Goal: Find specific page/section: Find specific page/section

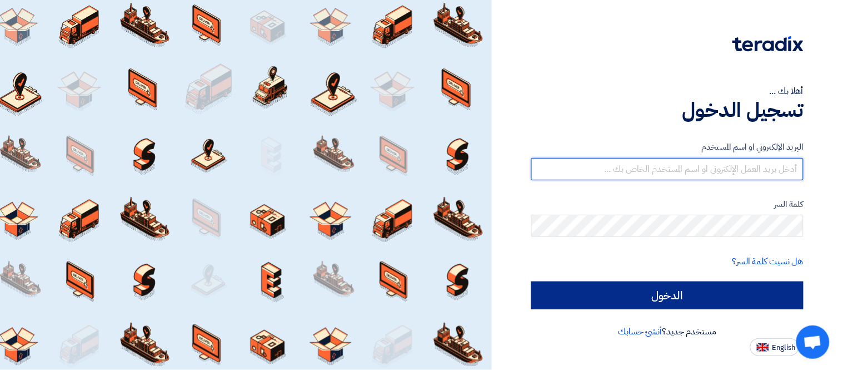
type input "[PERSON_NAME][EMAIL_ADDRESS][DOMAIN_NAME]"
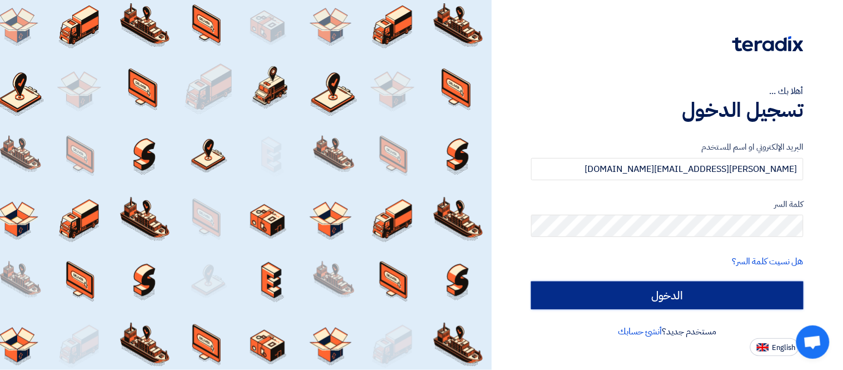
click at [704, 297] on input "الدخول" at bounding box center [667, 295] width 272 height 28
type input "Sign in"
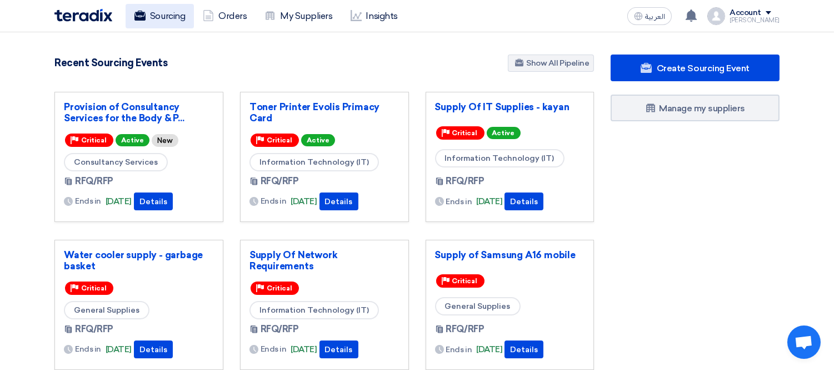
click at [148, 18] on link "Sourcing" at bounding box center [160, 16] width 68 height 24
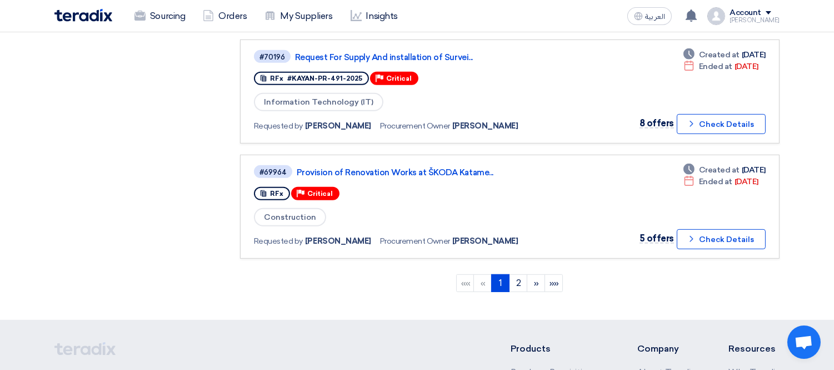
scroll to position [1049, 0]
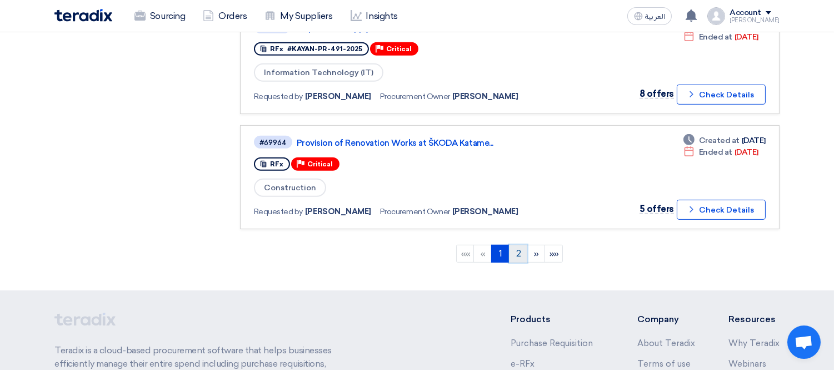
click at [515, 244] on link "2" at bounding box center [518, 253] width 18 height 18
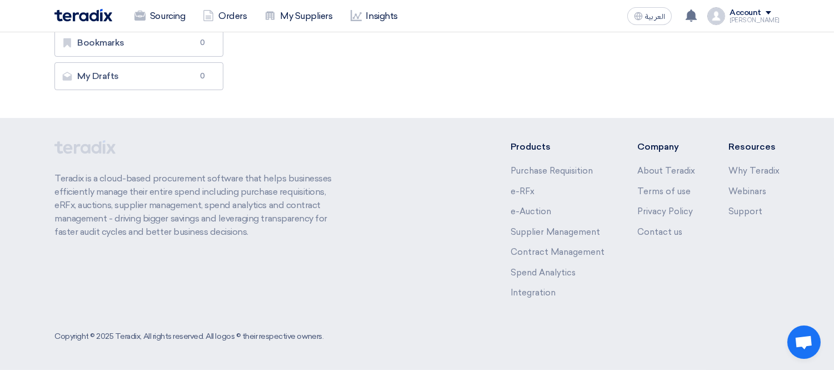
scroll to position [0, 0]
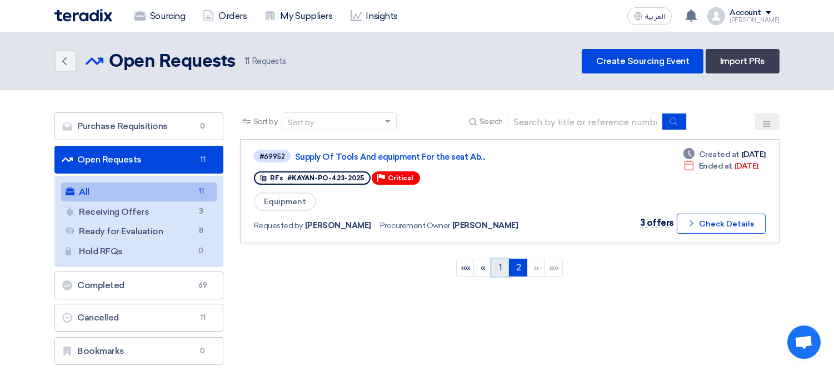
click at [504, 264] on link "1" at bounding box center [500, 267] width 18 height 18
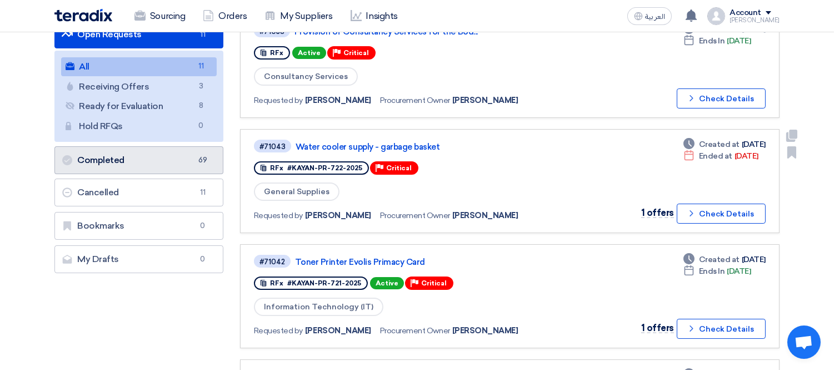
scroll to position [123, 0]
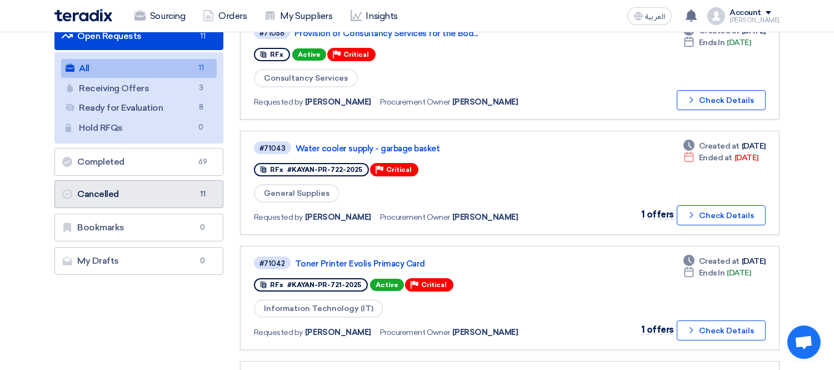
click at [123, 188] on link "Cancelled Cancelled 11" at bounding box center [138, 194] width 169 height 28
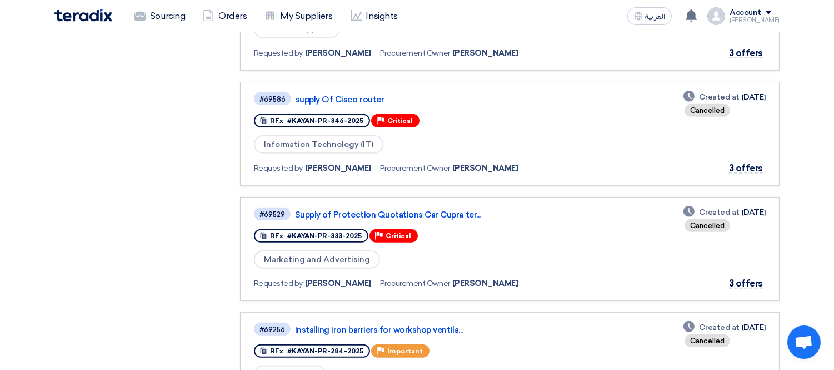
scroll to position [864, 0]
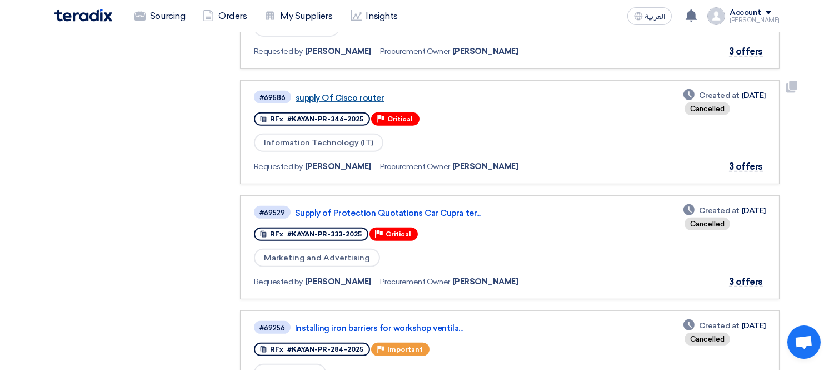
click at [347, 93] on link "supply Of Cisco router" at bounding box center [435, 98] width 278 height 10
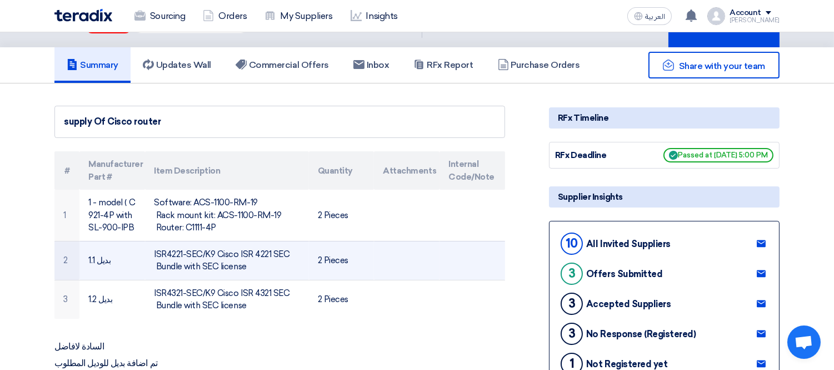
scroll to position [0, 0]
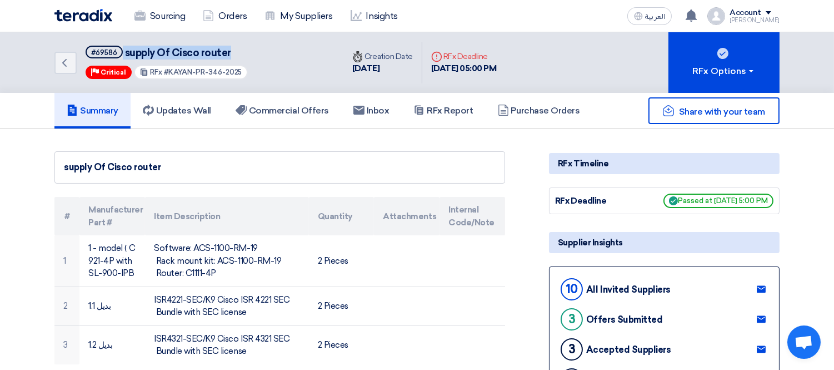
drag, startPoint x: 231, startPoint y: 56, endPoint x: 121, endPoint y: 53, distance: 110.0
click at [121, 53] on h5 "#69586 supply Of Cisco router" at bounding box center [167, 53] width 162 height 14
